Goal: Feedback & Contribution: Contribute content

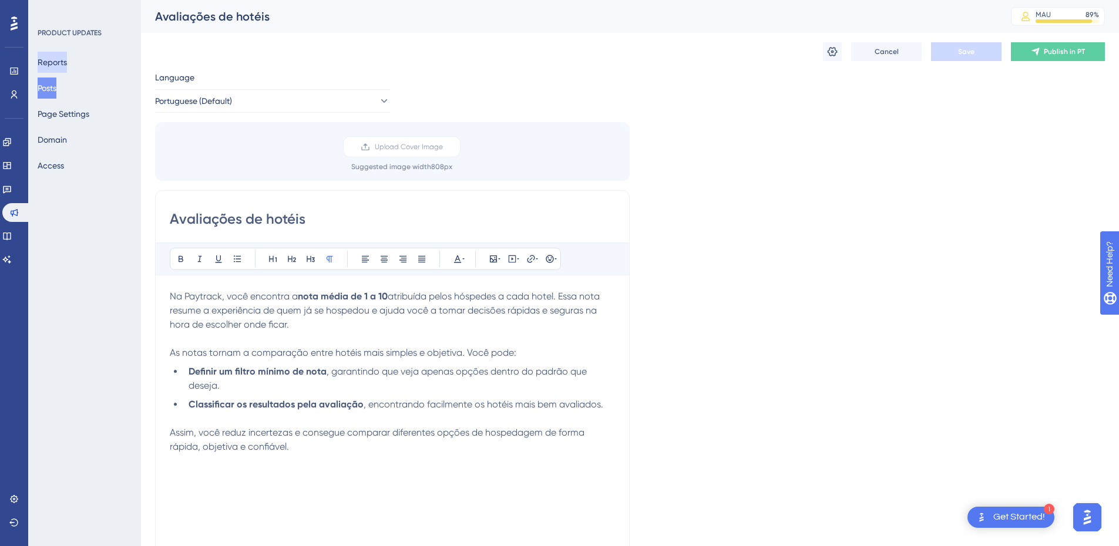
click at [65, 58] on button "Reports" at bounding box center [52, 62] width 29 height 21
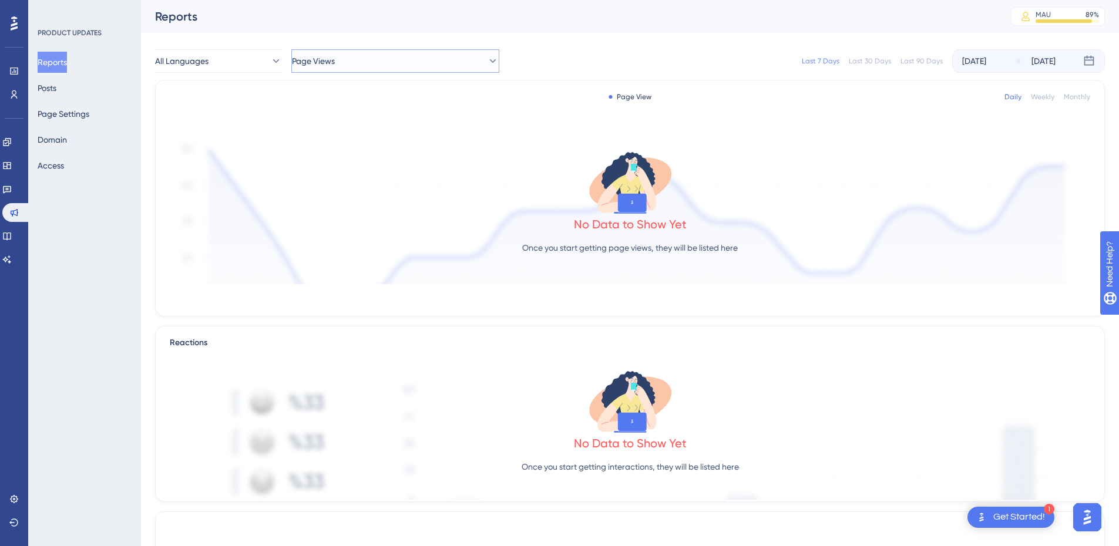
click at [426, 68] on button "Page Views" at bounding box center [395, 60] width 208 height 23
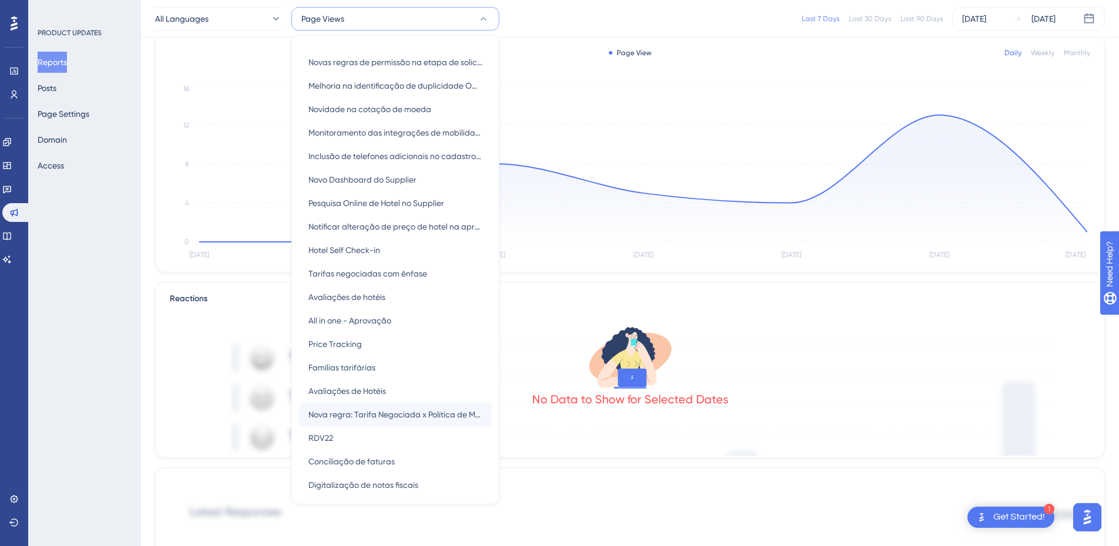
scroll to position [4, 0]
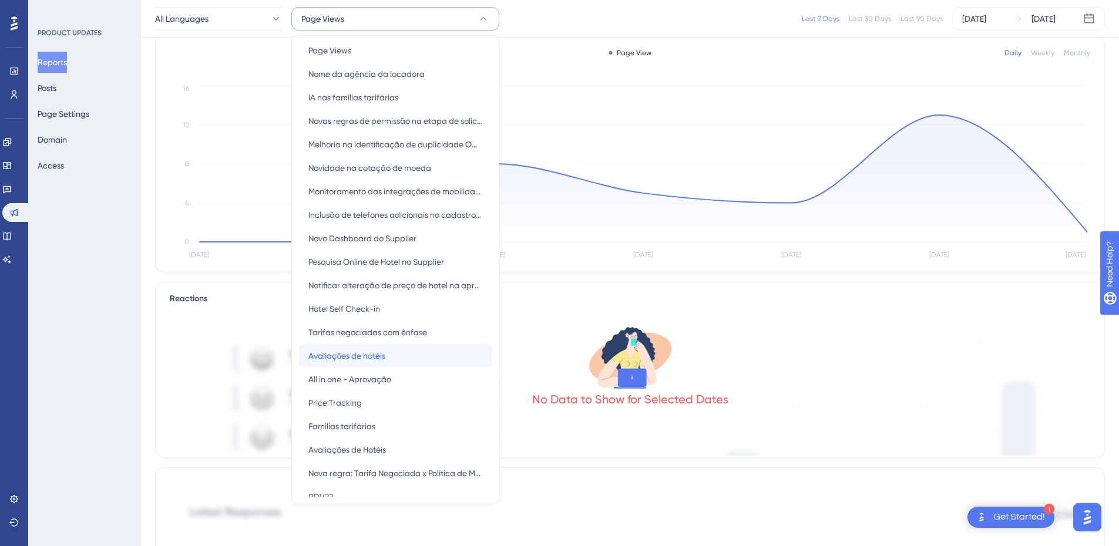
click at [394, 359] on div "Avaliações de hotéis Avaliações de hotéis" at bounding box center [395, 355] width 174 height 23
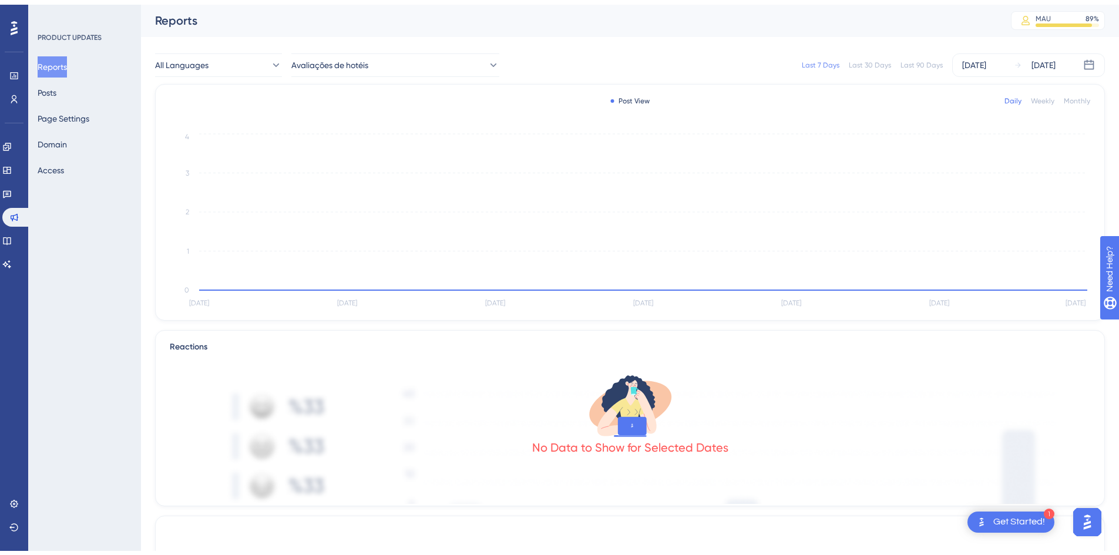
scroll to position [0, 0]
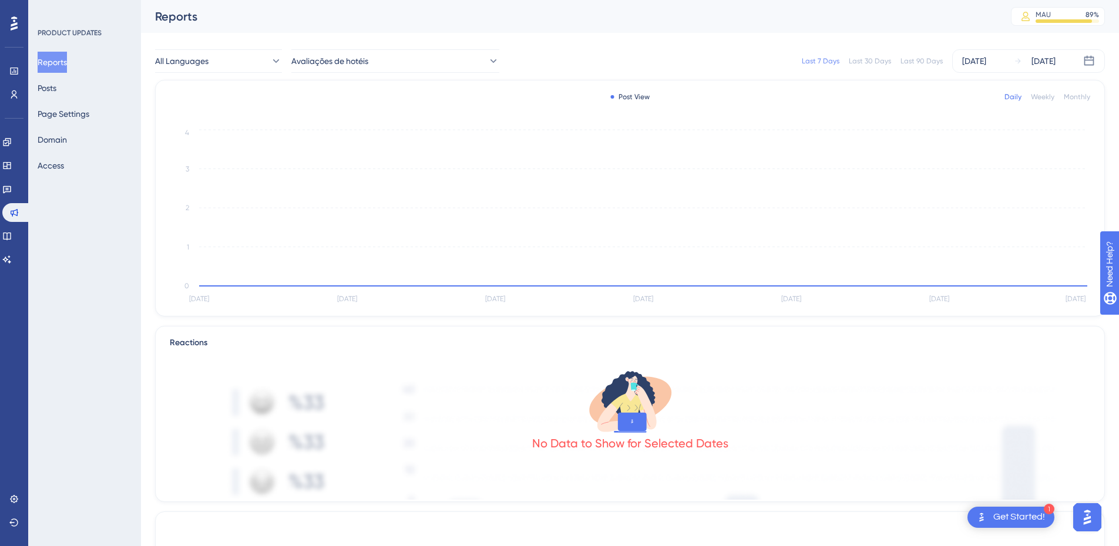
click at [19, 19] on div at bounding box center [14, 23] width 19 height 19
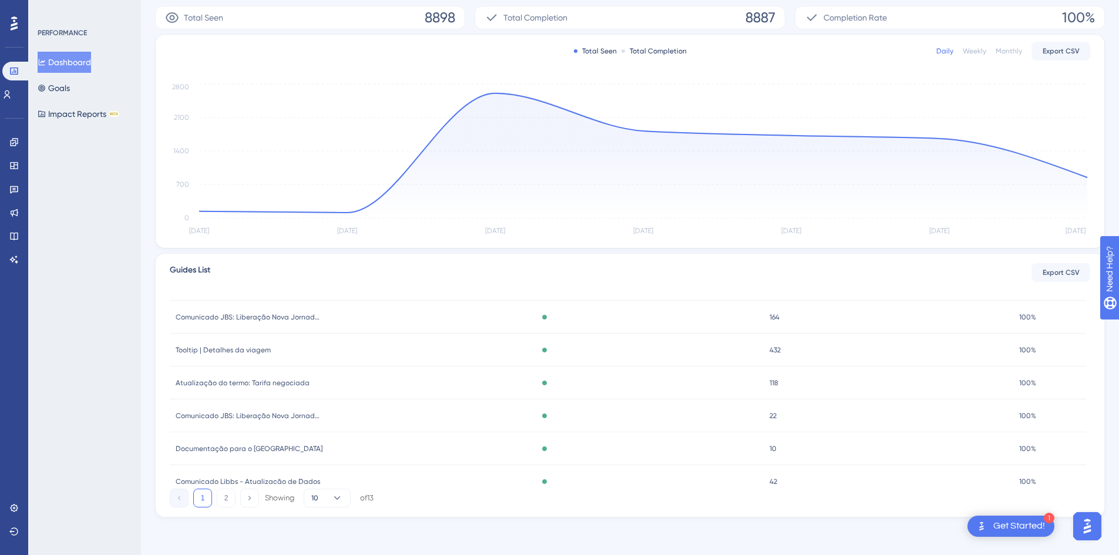
scroll to position [174, 0]
click at [293, 421] on span "Nova funcionalidade: Detalhes de Viagem" at bounding box center [246, 420] width 141 height 9
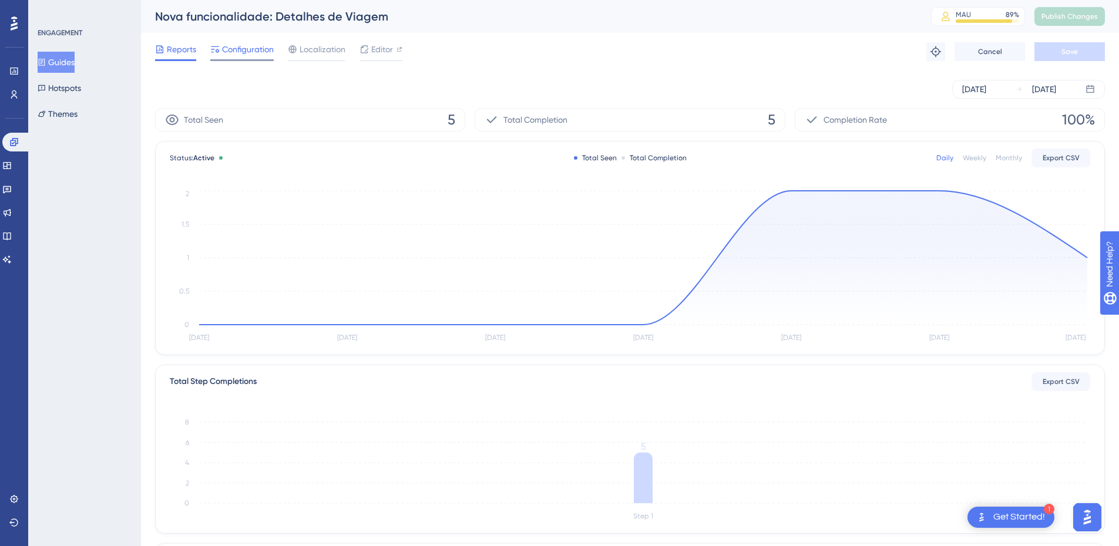
click at [250, 53] on span "Configuration" at bounding box center [248, 49] width 52 height 14
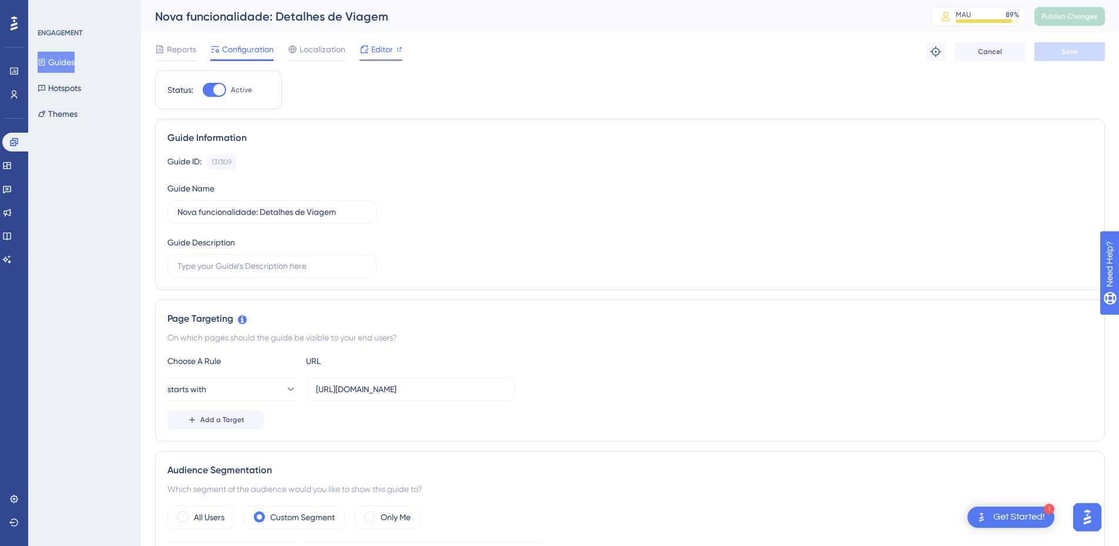
click at [373, 49] on span "Editor" at bounding box center [382, 49] width 22 height 14
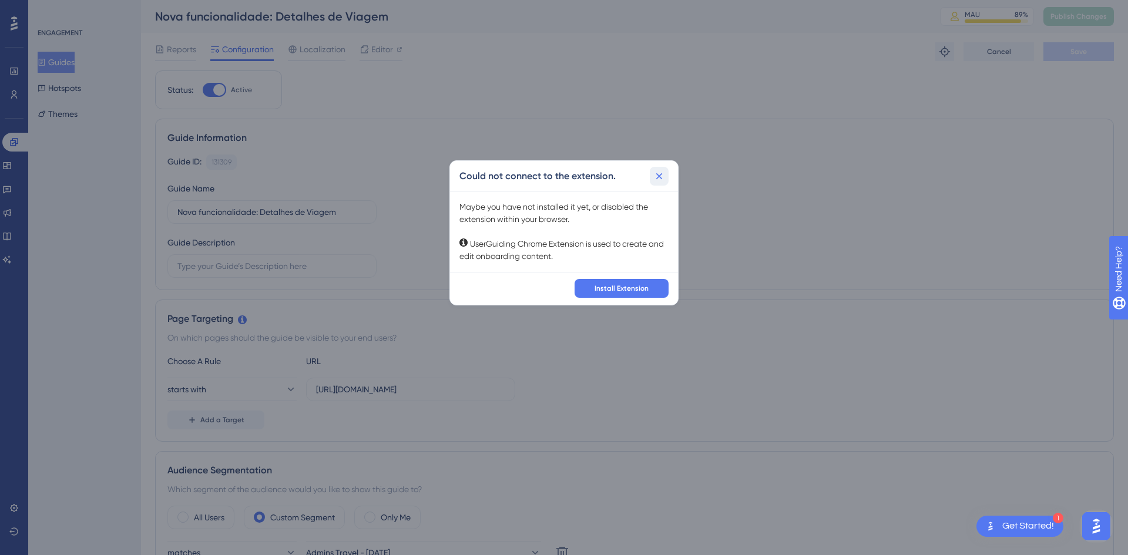
click at [666, 173] on button at bounding box center [659, 176] width 19 height 19
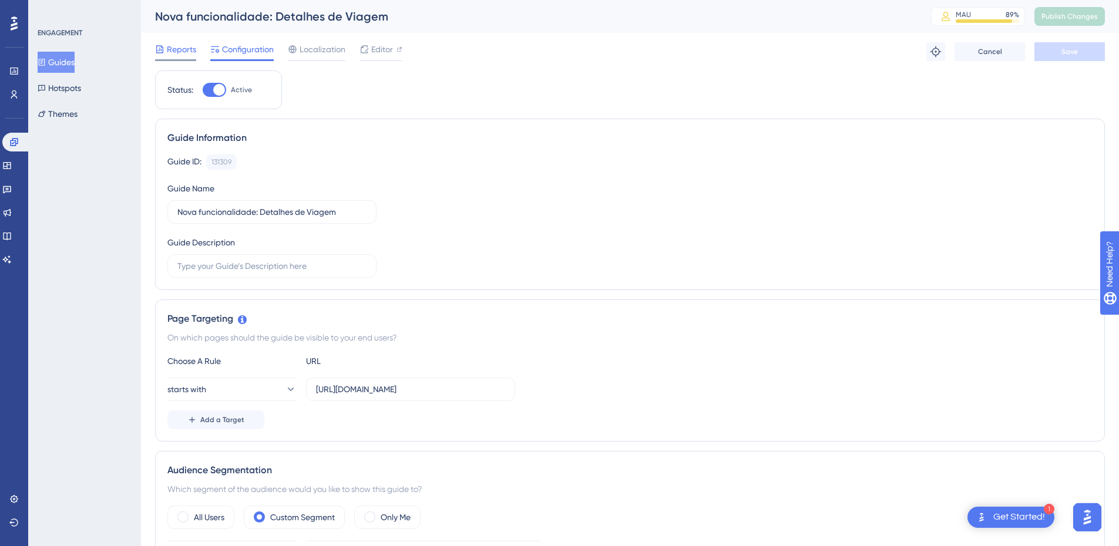
click at [180, 52] on span "Reports" at bounding box center [181, 49] width 29 height 14
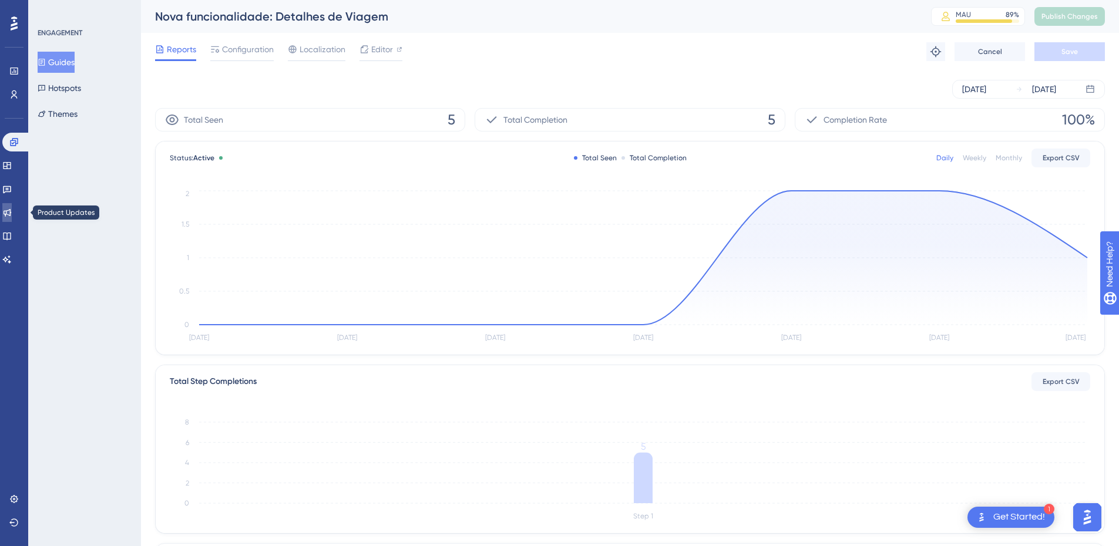
click at [12, 212] on icon at bounding box center [6, 212] width 9 height 9
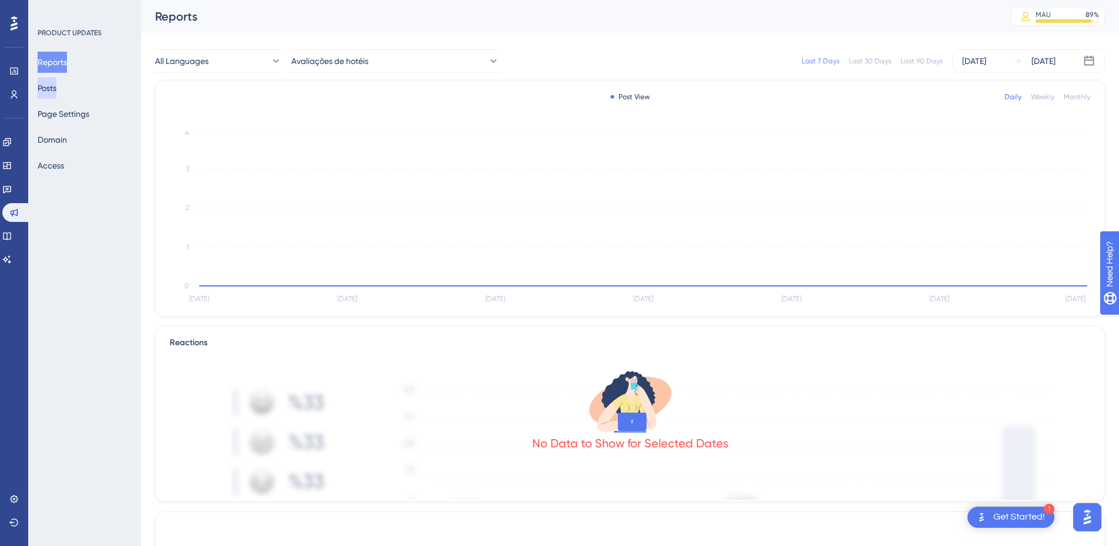
click at [55, 90] on button "Posts" at bounding box center [47, 88] width 19 height 21
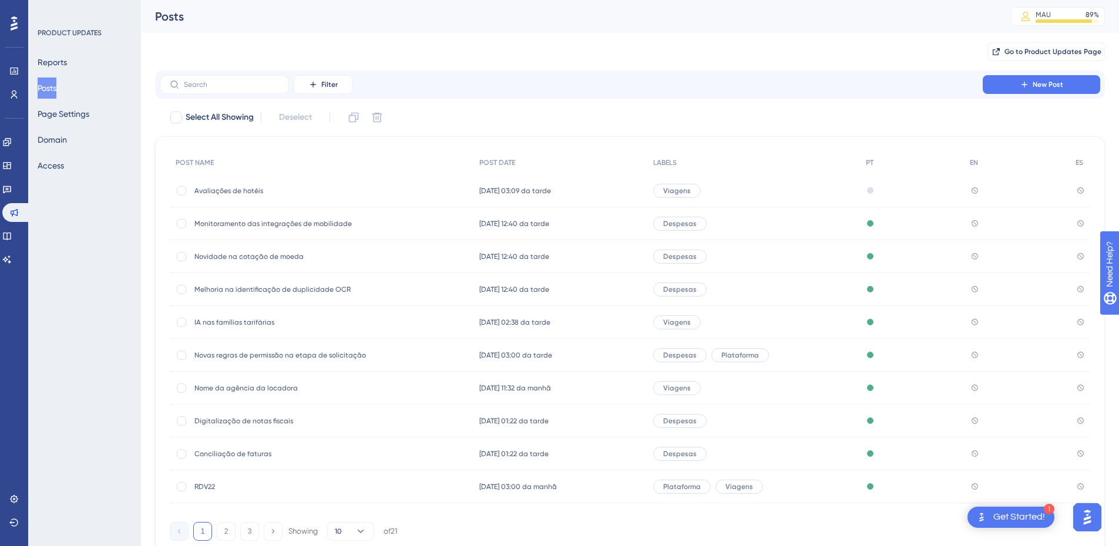
click at [284, 191] on span "Avaliações de hotéis" at bounding box center [288, 190] width 188 height 9
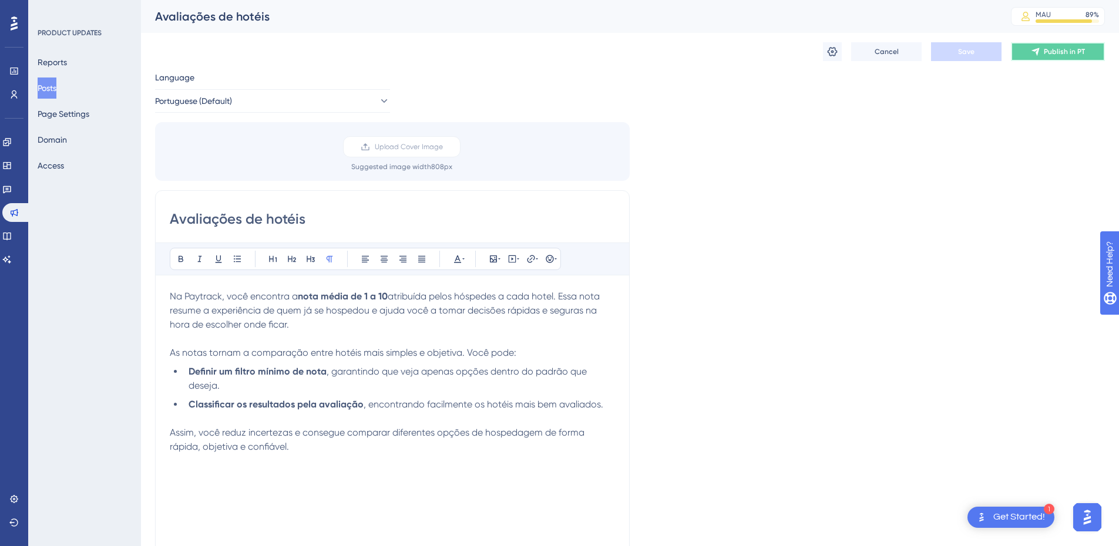
click at [1043, 54] on button "Publish in PT" at bounding box center [1058, 51] width 94 height 19
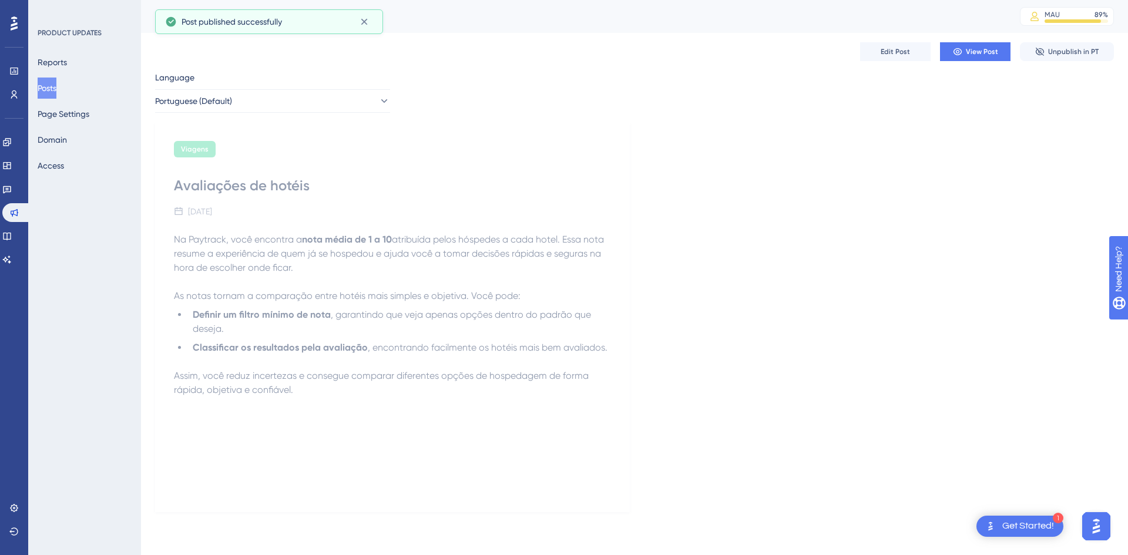
click at [55, 85] on button "Posts" at bounding box center [47, 88] width 19 height 21
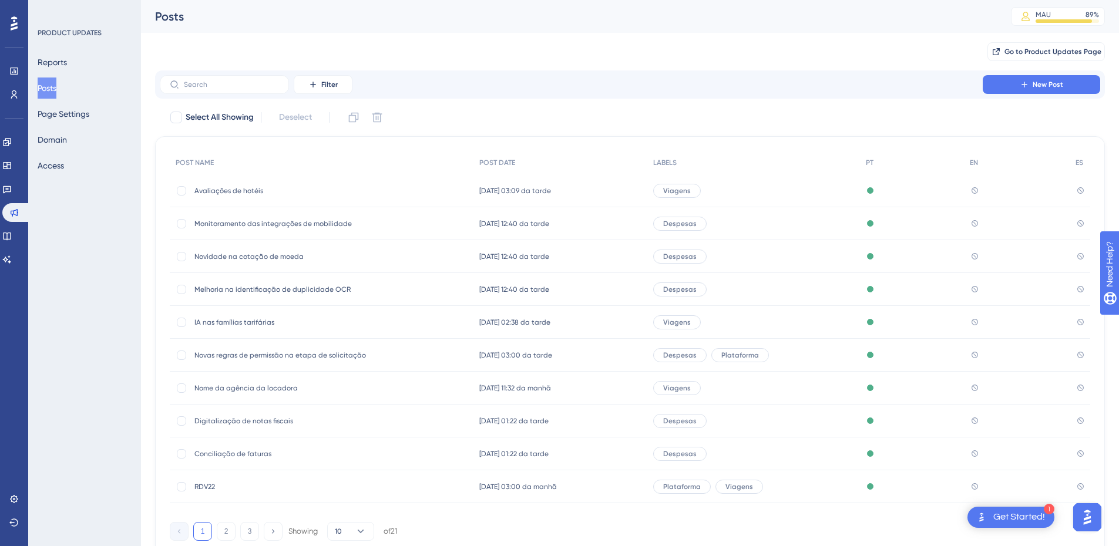
click at [243, 320] on span "IA nas famílias tarifárias" at bounding box center [288, 322] width 188 height 9
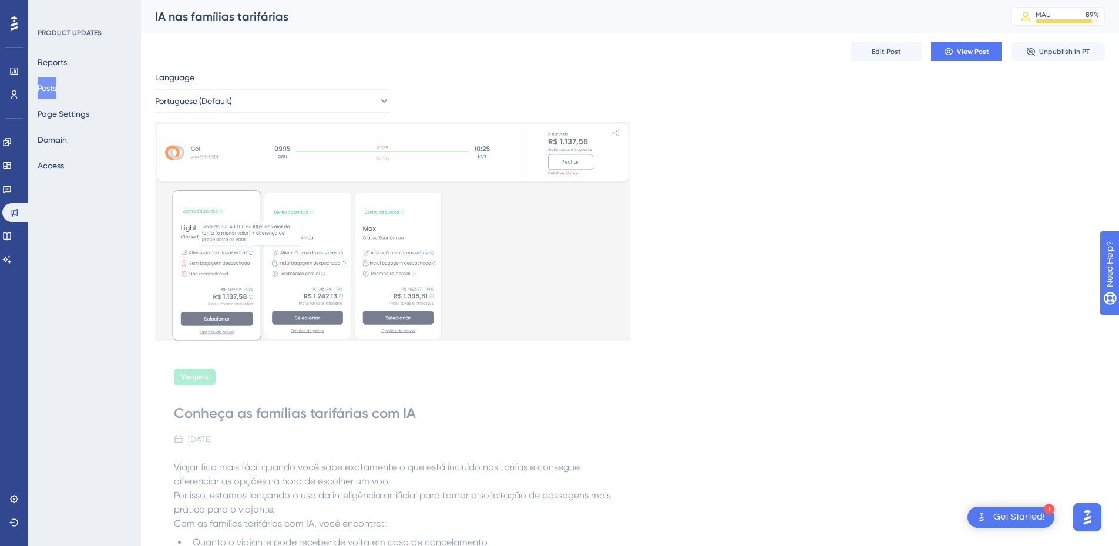
click at [54, 83] on button "Posts" at bounding box center [47, 88] width 19 height 21
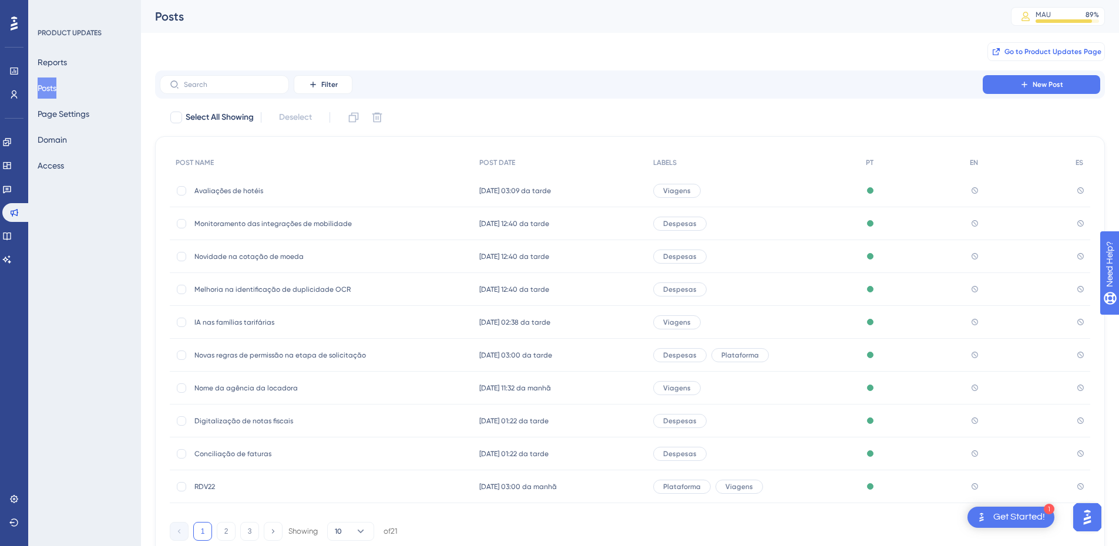
click at [1023, 47] on span "Go to Product Updates Page" at bounding box center [1052, 51] width 97 height 9
click at [291, 203] on div "Avaliações de hotéis Avaliações de hotéis" at bounding box center [288, 190] width 188 height 33
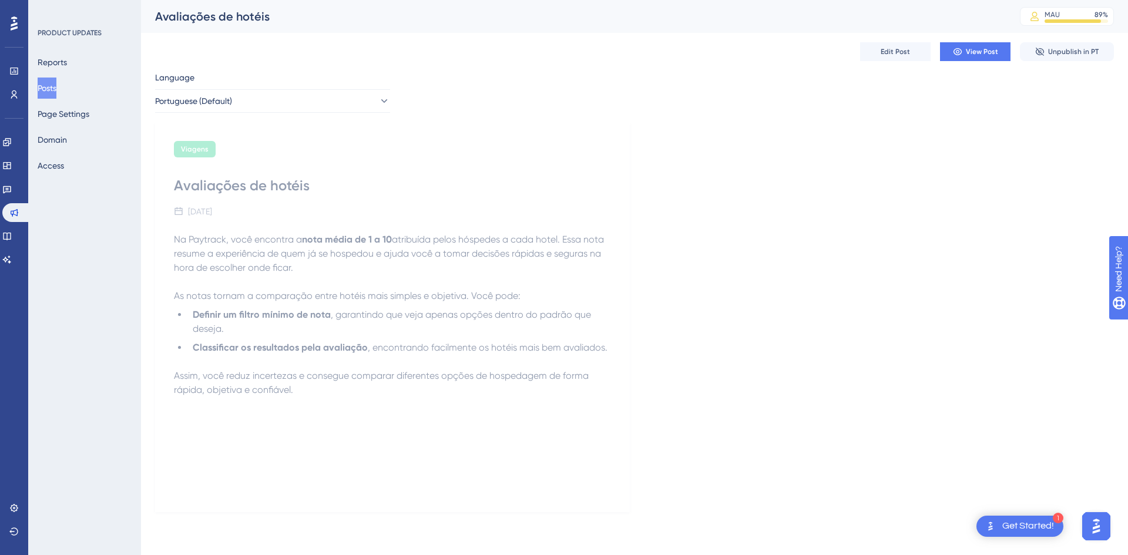
click at [561, 131] on div "Viagens Avaliações de hotéis [DATE] Na Paytrack, você encontra a nota média de …" at bounding box center [392, 317] width 475 height 390
click at [899, 55] on span "Edit Post" at bounding box center [895, 51] width 29 height 9
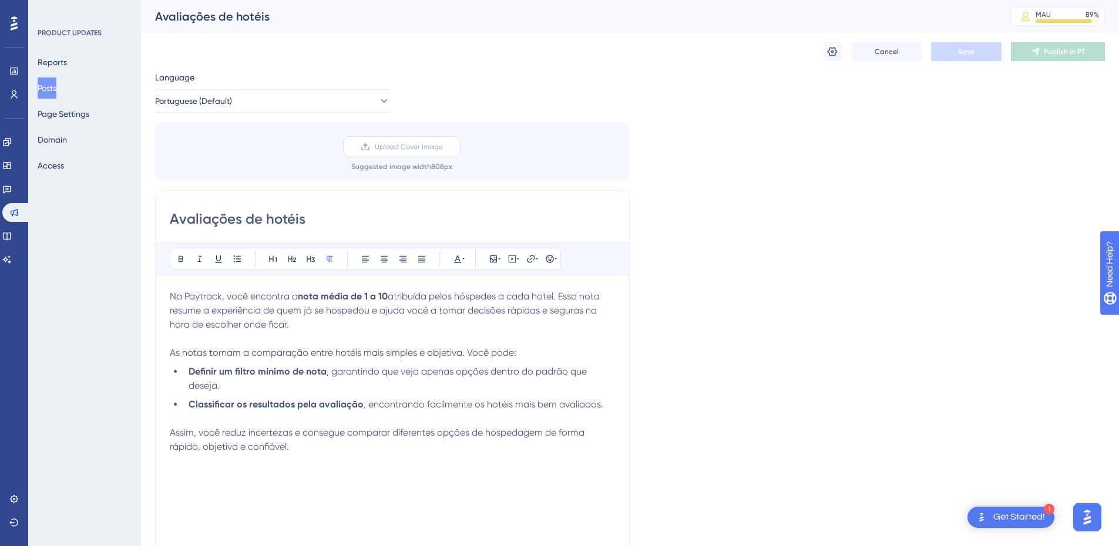
click at [417, 148] on span "Upload Cover Image" at bounding box center [409, 146] width 68 height 9
click at [443, 147] on input "Upload Cover Image" at bounding box center [443, 147] width 0 height 0
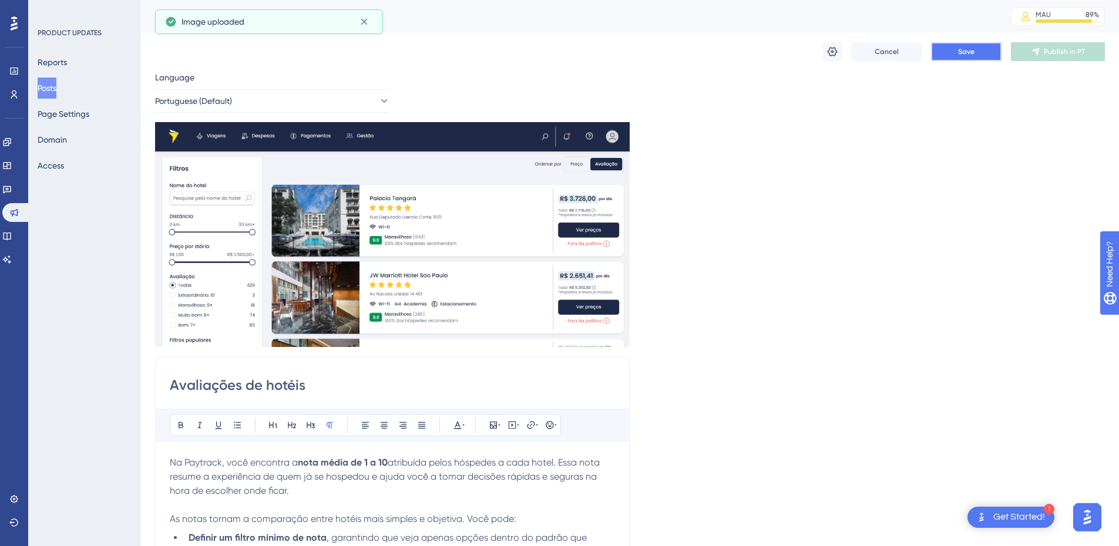
click at [946, 53] on button "Save" at bounding box center [966, 51] width 70 height 19
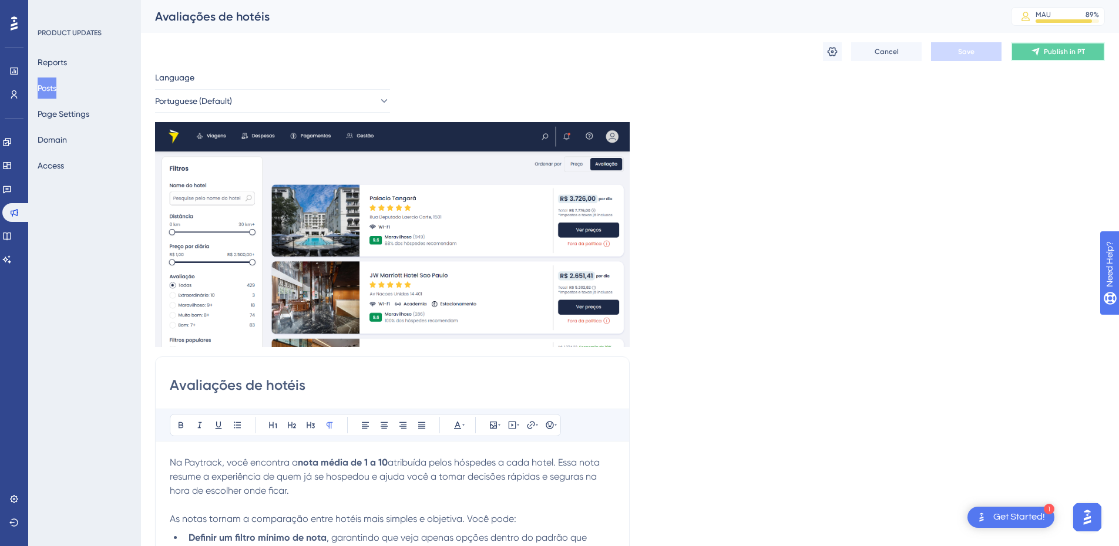
click at [1058, 57] on button "Publish in PT" at bounding box center [1058, 51] width 94 height 19
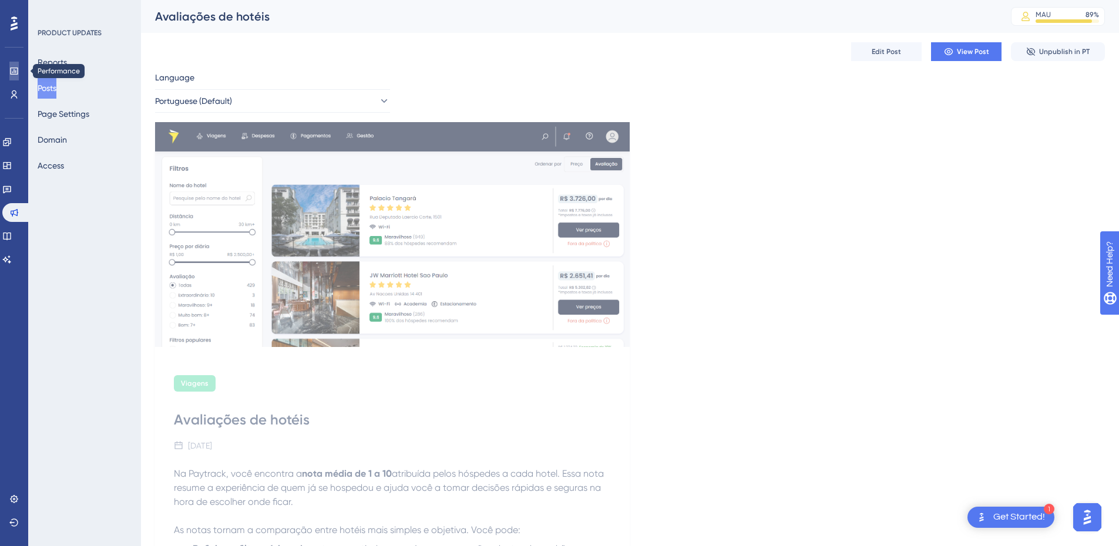
click at [17, 66] on icon at bounding box center [13, 70] width 9 height 9
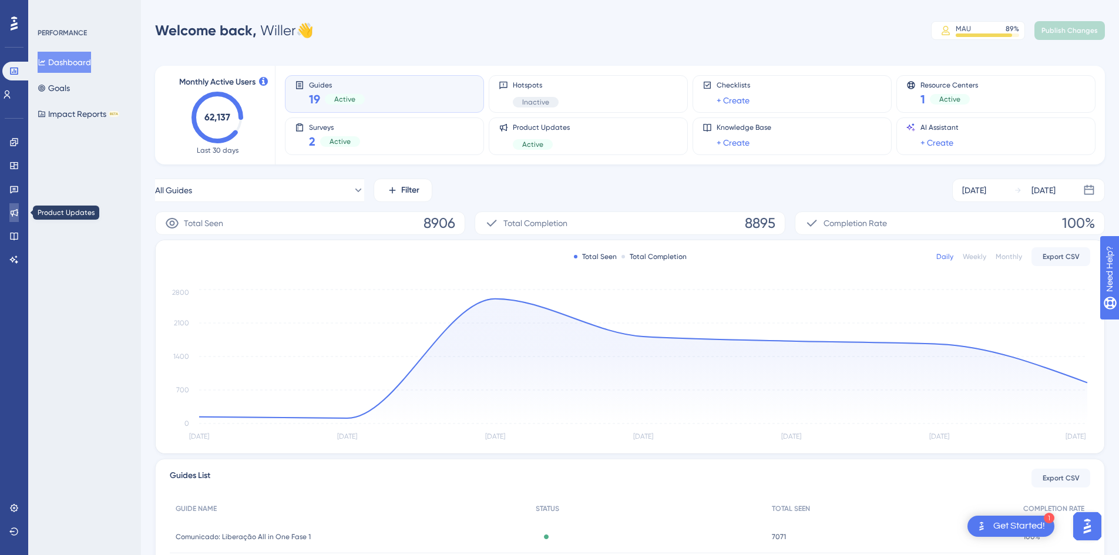
click at [12, 211] on icon at bounding box center [15, 213] width 8 height 8
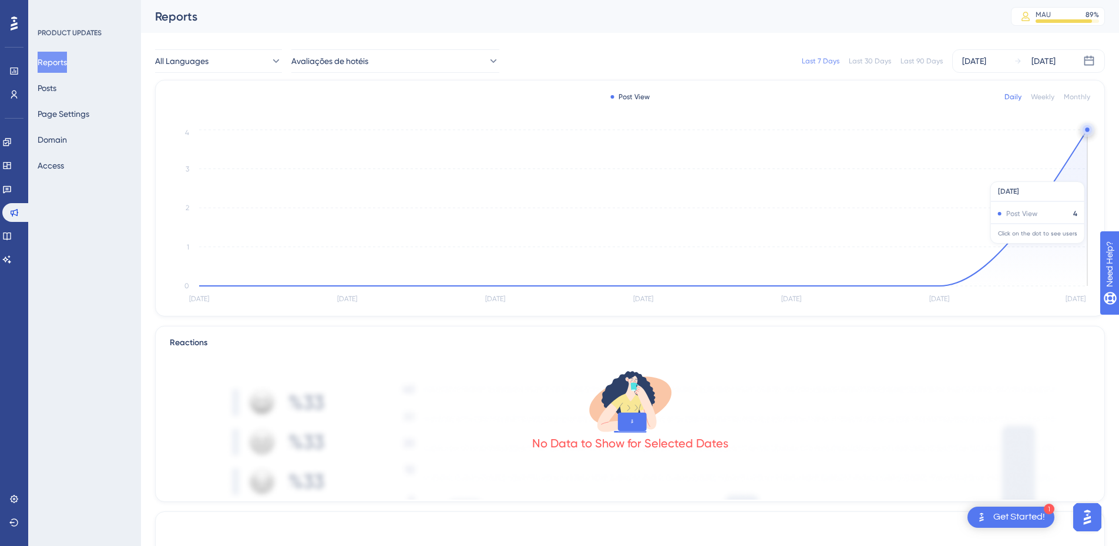
click at [1052, 250] on icon at bounding box center [643, 208] width 888 height 156
click at [1053, 232] on icon at bounding box center [643, 208] width 888 height 156
click at [1046, 216] on icon at bounding box center [643, 208] width 888 height 156
click at [1089, 132] on icon "[DATE] Aug [DATE] Aug [DATE] Aug [DATE] 0 1 2 3 4" at bounding box center [630, 217] width 920 height 180
click at [1086, 131] on circle at bounding box center [1087, 129] width 4 height 4
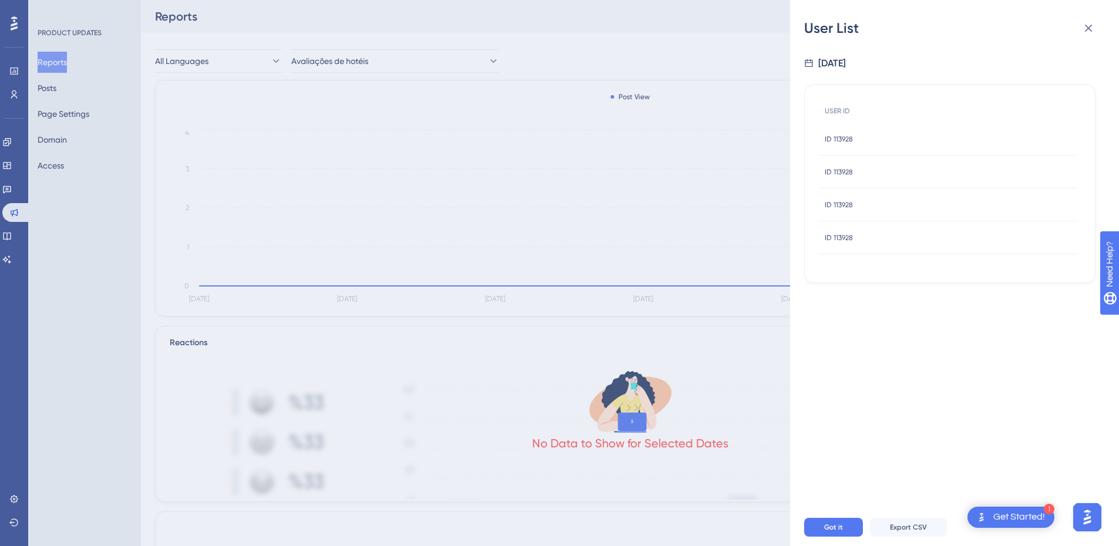
click at [893, 183] on div "ID 113928 ID 113928" at bounding box center [948, 172] width 258 height 33
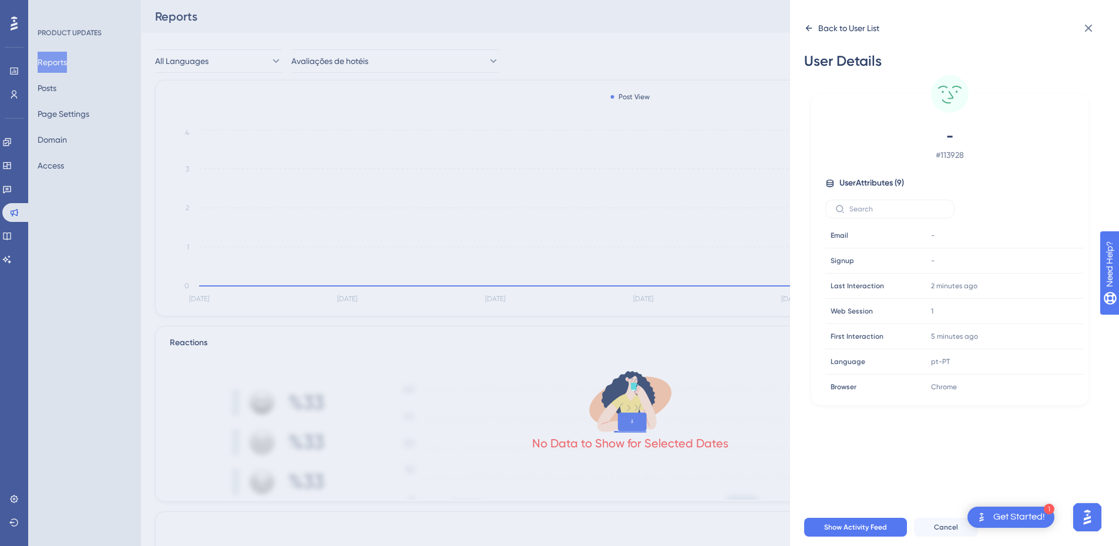
click at [808, 31] on icon at bounding box center [808, 27] width 9 height 9
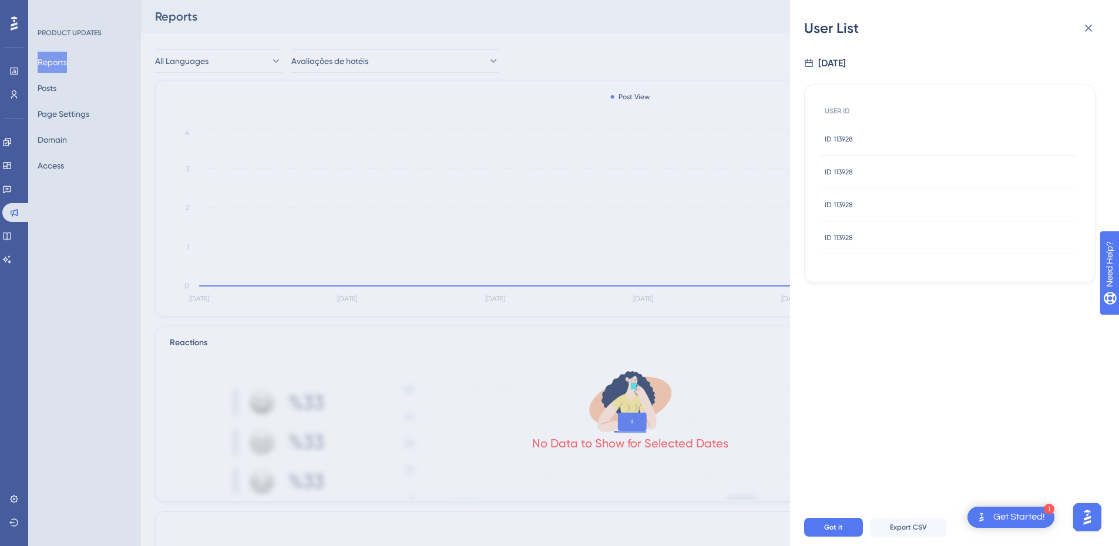
click at [883, 140] on div "ID 113928 ID 113928" at bounding box center [948, 139] width 258 height 33
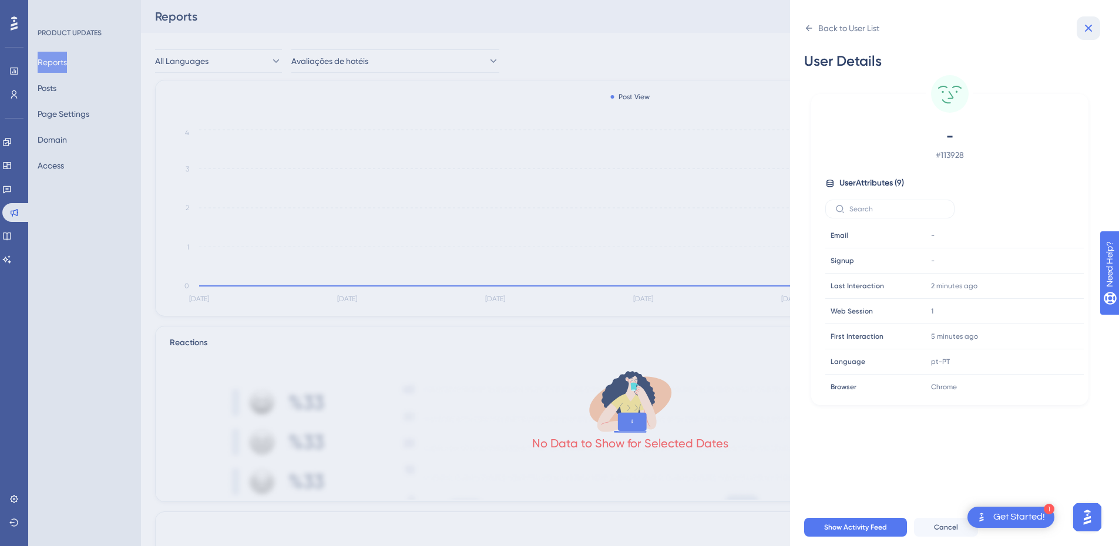
click at [1090, 26] on icon at bounding box center [1088, 28] width 14 height 14
